Goal: Task Accomplishment & Management: Use online tool/utility

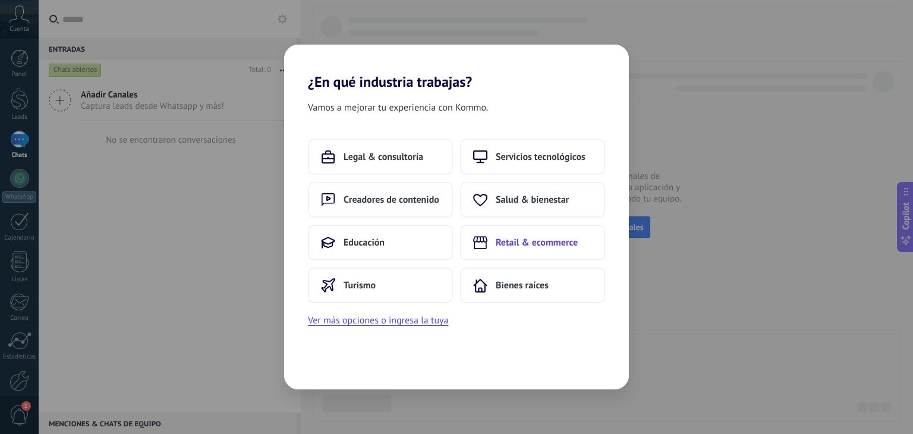
click at [520, 249] on button "Retail & ecommerce" at bounding box center [532, 243] width 145 height 36
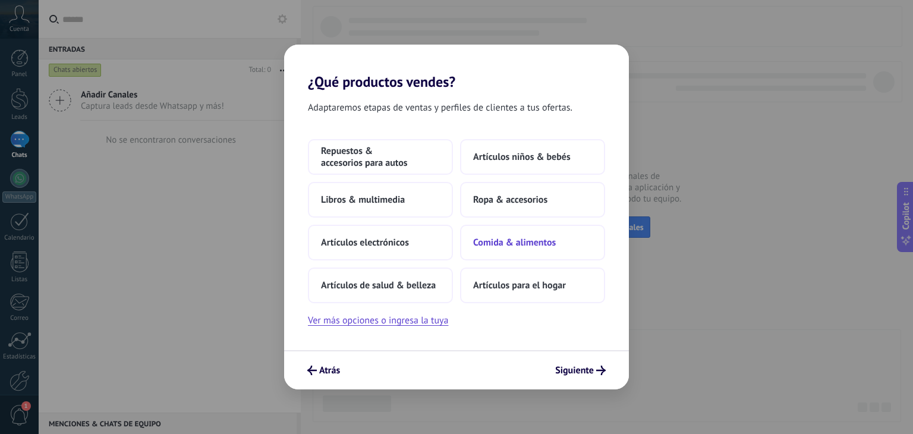
click at [523, 246] on span "Comida & alimentos" at bounding box center [514, 243] width 83 height 12
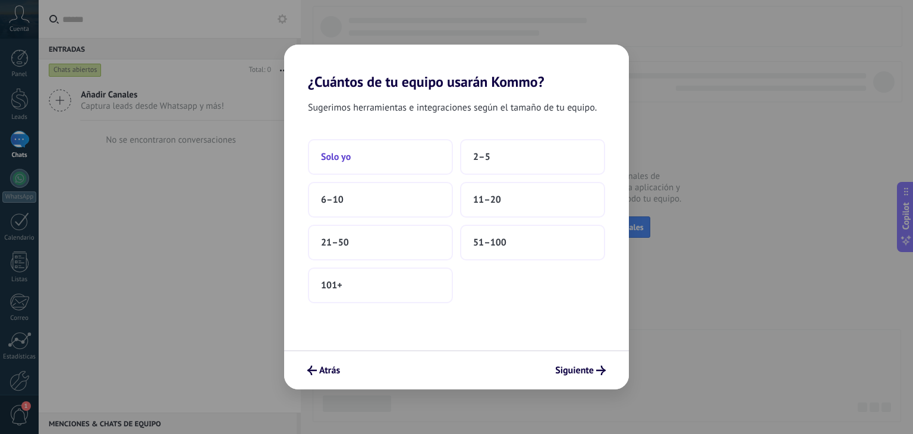
click at [344, 168] on button "Solo yo" at bounding box center [380, 157] width 145 height 36
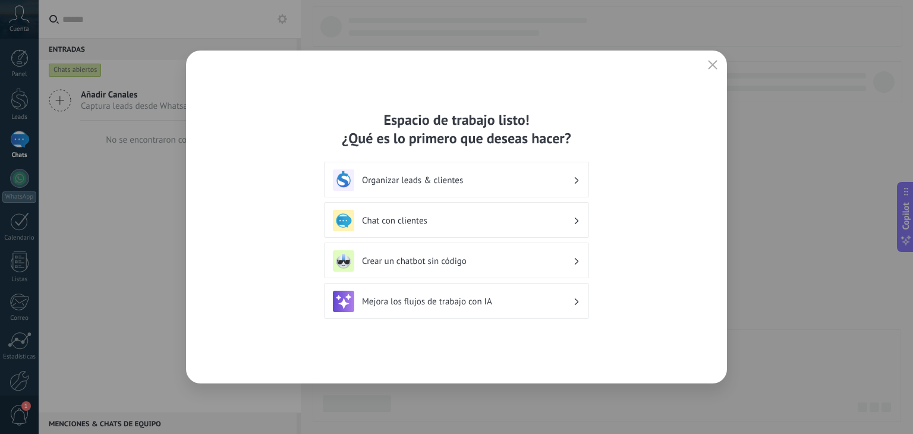
click at [500, 179] on h3 "Organizar leads & clientes" at bounding box center [467, 180] width 211 height 11
click at [578, 186] on div "Organizar leads & clientes" at bounding box center [456, 179] width 247 height 21
click at [423, 181] on h3 "Organizar leads & clientes" at bounding box center [467, 180] width 211 height 11
click at [717, 67] on icon "button" at bounding box center [713, 65] width 10 height 10
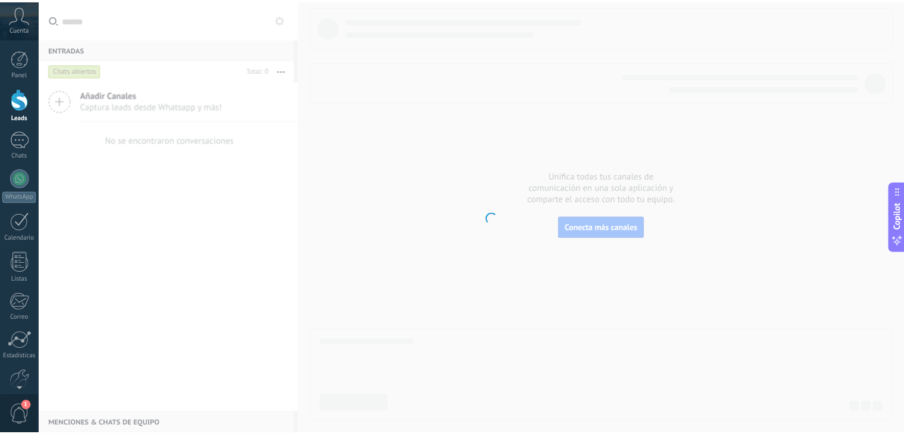
scroll to position [60, 0]
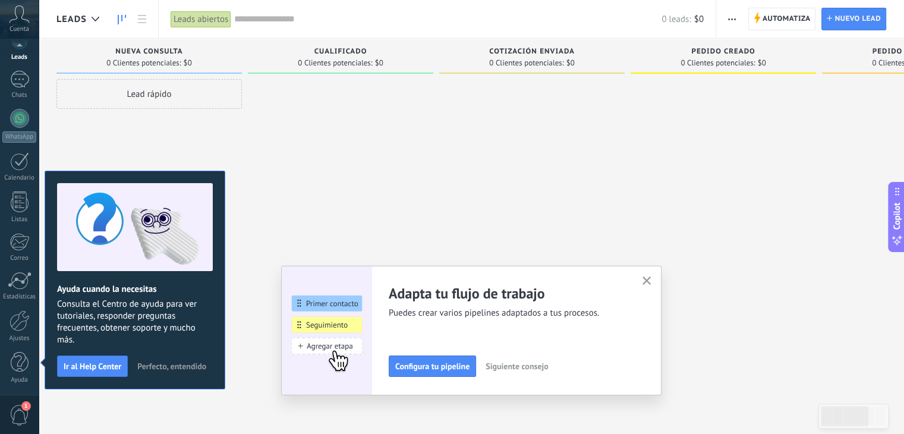
click at [651, 285] on span "button" at bounding box center [647, 281] width 9 height 10
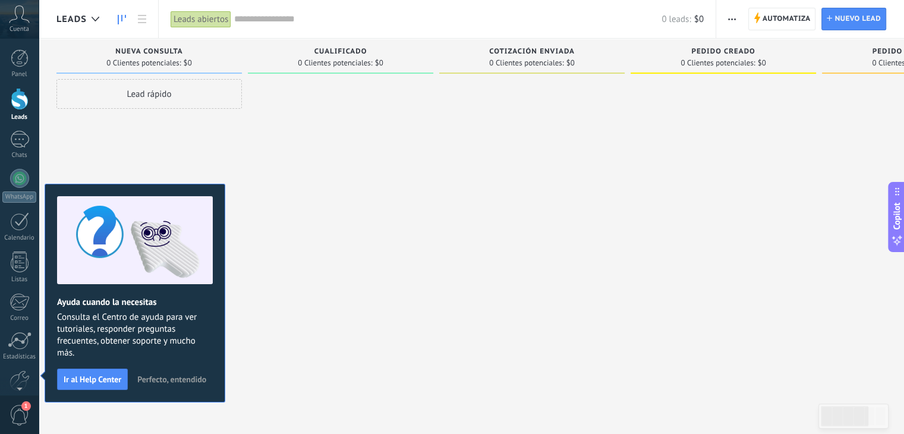
click at [281, 242] on div at bounding box center [341, 218] width 186 height 279
click at [186, 380] on span "Perfecto, entendido" at bounding box center [171, 379] width 69 height 8
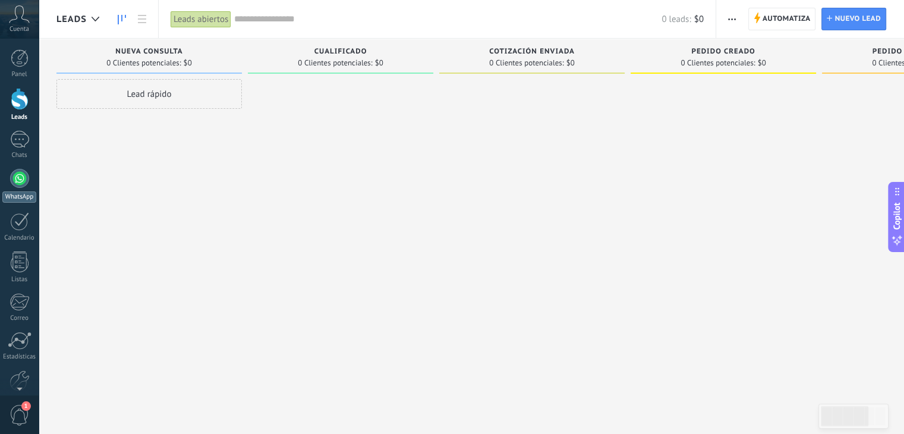
drag, startPoint x: 23, startPoint y: 163, endPoint x: 21, endPoint y: 181, distance: 18.5
click at [21, 181] on div "Panel Leads Chats WhatsApp Clientes" at bounding box center [19, 252] width 39 height 407
click at [21, 181] on div at bounding box center [19, 178] width 19 height 19
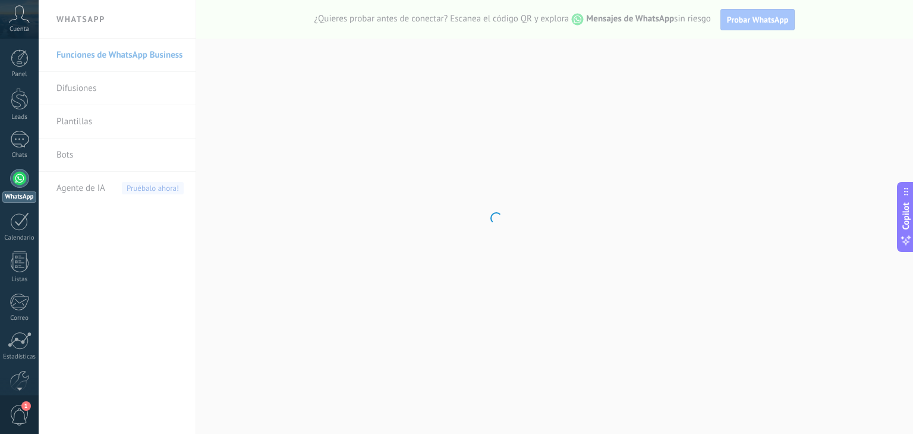
click at [338, 331] on body ".abccls-1,.abccls-2{fill-rule:evenodd}.abccls-2{fill:#fff} .abfcls-1{fill:none}…" at bounding box center [456, 217] width 913 height 434
click at [329, 323] on body ".abccls-1,.abccls-2{fill-rule:evenodd}.abccls-2{fill:#fff} .abfcls-1{fill:none}…" at bounding box center [456, 217] width 913 height 434
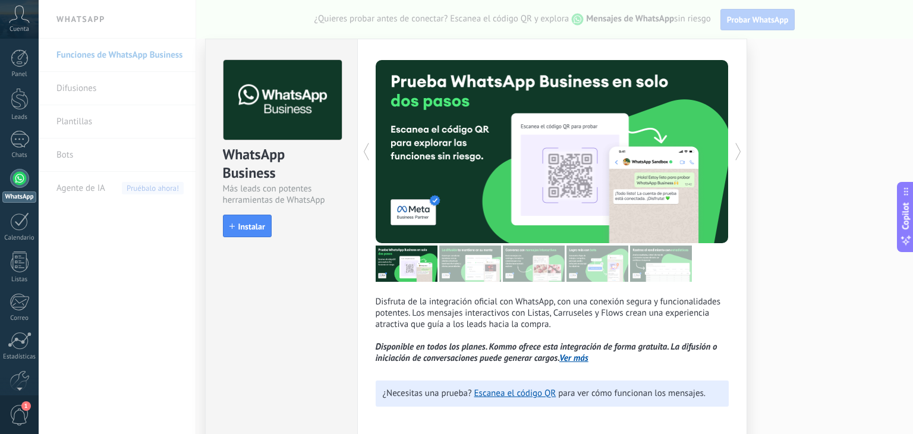
click at [890, 60] on div "WhatsApp Business Más leads con potentes herramientas de WhatsApp install Insta…" at bounding box center [476, 217] width 875 height 434
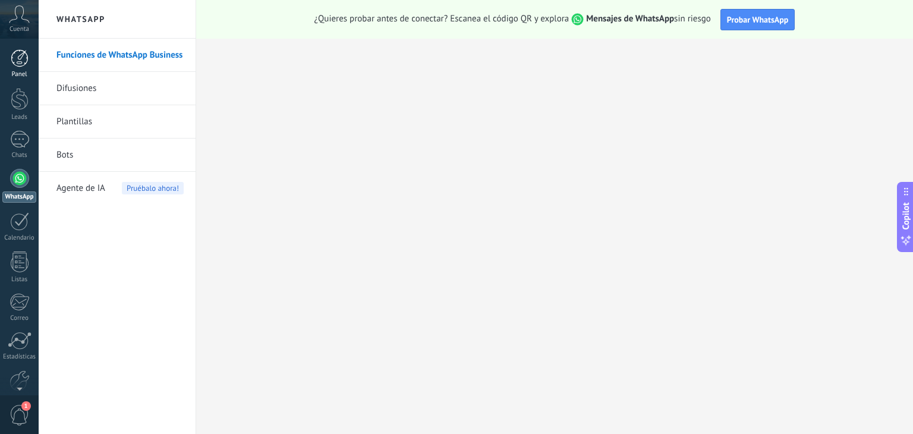
click at [28, 52] on div at bounding box center [20, 58] width 18 height 18
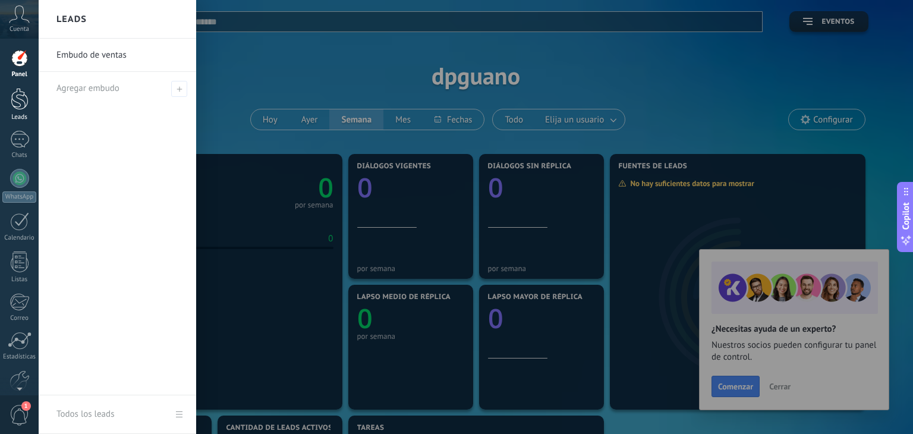
click at [17, 100] on div at bounding box center [20, 99] width 18 height 22
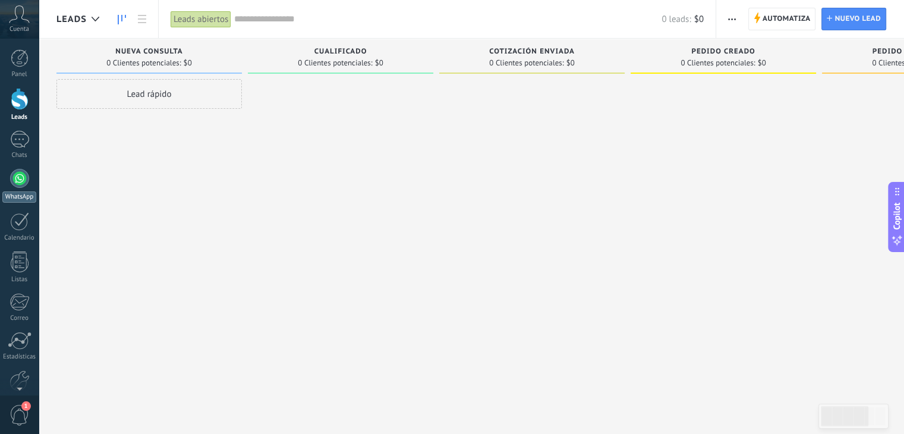
click at [25, 179] on div at bounding box center [19, 178] width 19 height 19
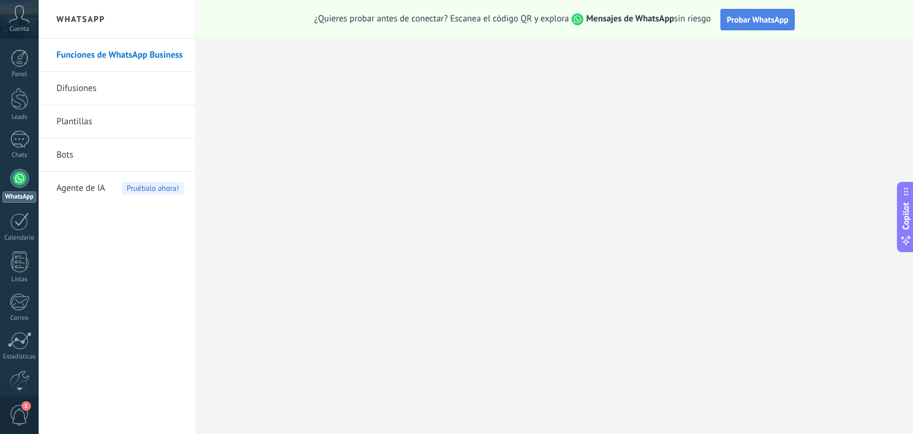
click at [741, 20] on span "Probar WhatsApp" at bounding box center [758, 19] width 62 height 11
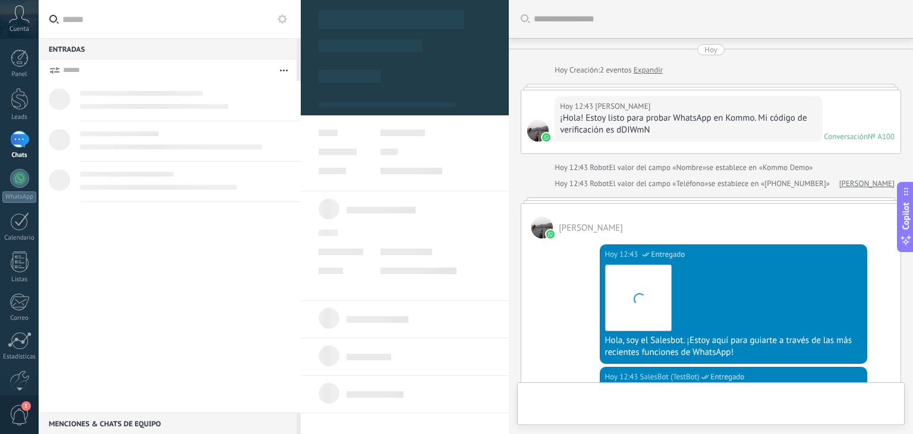
scroll to position [596, 0]
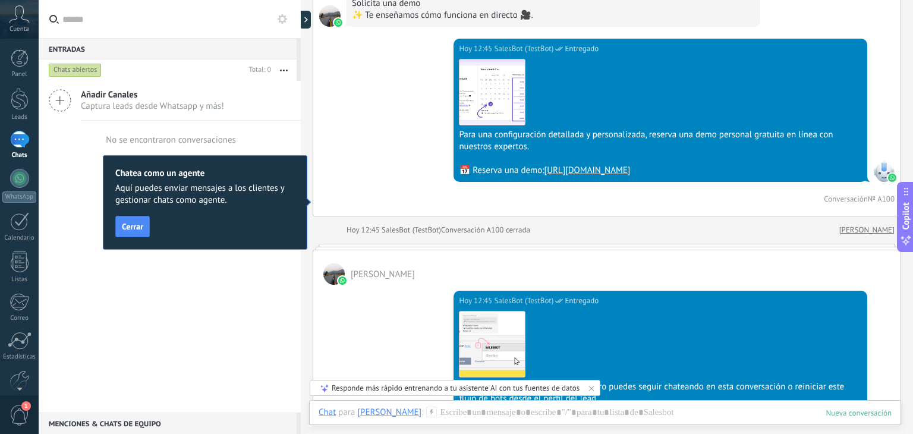
scroll to position [787, 0]
